Goal: Transaction & Acquisition: Purchase product/service

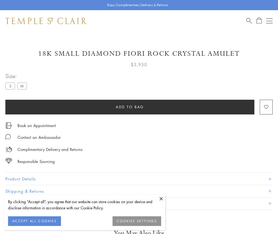
click at [130, 107] on span "Add to bag" at bounding box center [130, 107] width 28 height 6
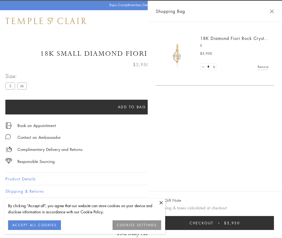
click at [241, 223] on button "Checkout $3,950" at bounding box center [215, 223] width 118 height 14
